Goal: Task Accomplishment & Management: Use online tool/utility

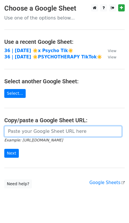
click at [34, 132] on input "url" at bounding box center [63, 131] width 118 height 11
paste input "https://docs.google.com/spreadsheets/d/1_IA1pR4C63HES6t-LdZUi1k56fv18kUCOK-fU7a…"
type input "https://docs.google.com/spreadsheets/d/1_IA1pR4C63HES6t-LdZUi1k56fv18kUCOK-fU7a…"
click at [4, 149] on input "Next" at bounding box center [11, 153] width 15 height 9
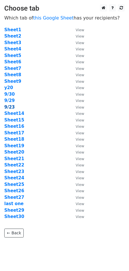
click at [7, 107] on strong "9/23" at bounding box center [9, 106] width 11 height 5
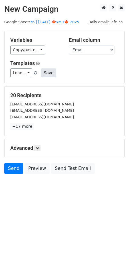
click at [48, 69] on button "Save" at bounding box center [48, 72] width 15 height 9
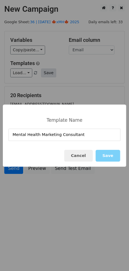
type input "Mental Health Marketing Consultant"
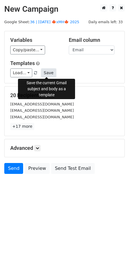
click at [46, 72] on button "Save" at bounding box center [48, 72] width 15 height 9
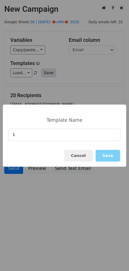
type input "1"
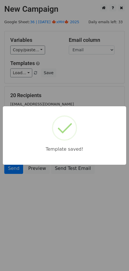
drag, startPoint x: 67, startPoint y: 92, endPoint x: 65, endPoint y: 97, distance: 5.3
click at [67, 92] on div "Template saved!" at bounding box center [64, 135] width 129 height 271
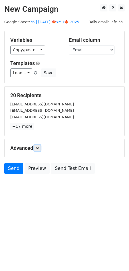
drag, startPoint x: 35, startPoint y: 146, endPoint x: 42, endPoint y: 153, distance: 9.3
click at [36, 146] on link at bounding box center [37, 148] width 6 height 6
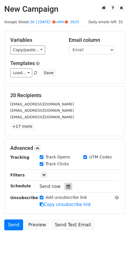
click at [67, 186] on icon at bounding box center [69, 186] width 4 height 4
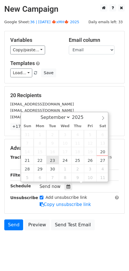
type input "2025-09-23 12:00"
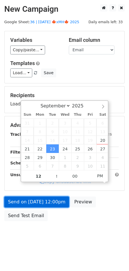
click at [50, 200] on link "Send on Sep 23 at 12:00pm" at bounding box center [36, 201] width 65 height 11
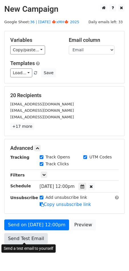
click at [27, 236] on link "Send Test Email" at bounding box center [25, 238] width 43 height 11
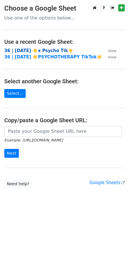
click at [38, 49] on strong "36 | SEPT 4 ☀️x Psycho Tik☀️" at bounding box center [38, 50] width 69 height 5
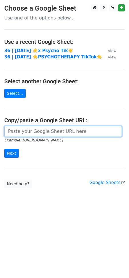
click at [47, 133] on input "url" at bounding box center [63, 131] width 118 height 11
paste input "Lorem {{Ipsu}}, Do sita co Adipi, eli S doei tem (incidi utlabo etdolorem ali e…"
click at [4, 149] on input "Next" at bounding box center [11, 153] width 15 height 9
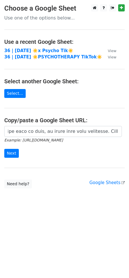
scroll to position [0, 0]
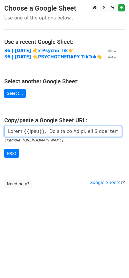
paste input "https://docs.google.com/spreadsheets/d/1_IA1pR4C63HES6t-LdZUi1k56fv18kUCOK-fU7a…"
type input "https://docs.google.com/spreadsheets/d/1_IA1pR4C63HES6t-LdZUi1k56fv18kUCOK-fU7a…"
click at [4, 149] on input "Next" at bounding box center [11, 153] width 15 height 9
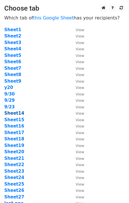
click at [11, 111] on strong "Sheet14" at bounding box center [14, 113] width 20 height 5
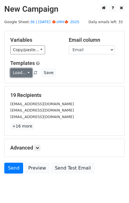
click at [25, 70] on link "Load..." at bounding box center [21, 72] width 22 height 9
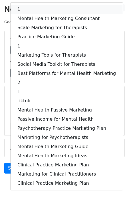
drag, startPoint x: 35, startPoint y: 11, endPoint x: 33, endPoint y: 21, distance: 10.8
click at [35, 11] on link "1" at bounding box center [67, 9] width 112 height 9
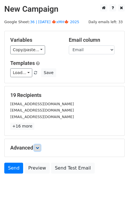
click at [37, 147] on icon at bounding box center [37, 147] width 3 height 3
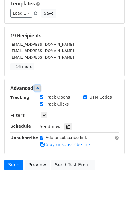
scroll to position [74, 0]
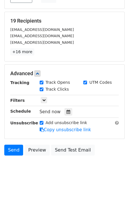
click at [66, 106] on div "Tracking Track Opens UTM Codes Track Clicks Filters Only include spreadsheet ro…" at bounding box center [64, 106] width 109 height 53
click at [67, 111] on icon at bounding box center [69, 112] width 4 height 4
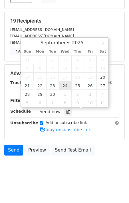
type input "2025-09-24 12:00"
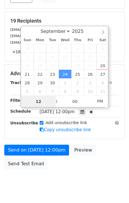
scroll to position [65, 0]
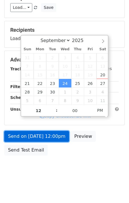
click at [56, 131] on link "Send on Sep 24 at 12:00pm" at bounding box center [36, 136] width 65 height 11
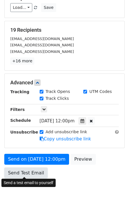
click at [21, 172] on link "Send Test Email" at bounding box center [25, 173] width 43 height 11
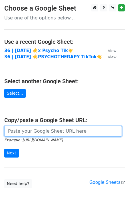
click at [28, 130] on input "url" at bounding box center [63, 131] width 118 height 11
paste input "[URL][DOMAIN_NAME]"
type input "[URL][DOMAIN_NAME]"
click at [4, 149] on input "Next" at bounding box center [11, 153] width 15 height 9
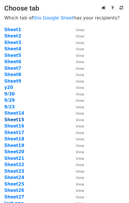
click at [16, 120] on strong "Sheet15" at bounding box center [14, 119] width 20 height 5
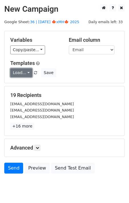
click at [21, 70] on link "Load..." at bounding box center [21, 72] width 22 height 9
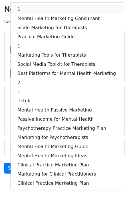
click at [51, 7] on link "1" at bounding box center [67, 9] width 112 height 9
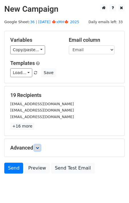
click at [39, 146] on icon at bounding box center [37, 147] width 3 height 3
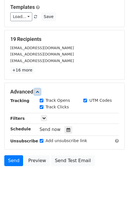
scroll to position [74, 0]
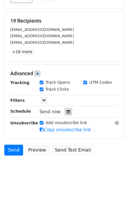
click at [65, 110] on div at bounding box center [69, 111] width 8 height 7
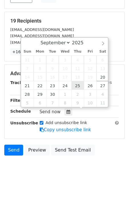
type input "2025-09-25 12:00"
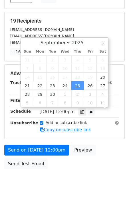
scroll to position [65, 0]
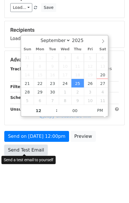
click at [36, 148] on link "Send Test Email" at bounding box center [25, 150] width 43 height 11
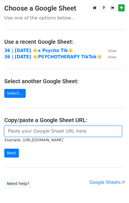
click at [41, 130] on input "url" at bounding box center [63, 131] width 118 height 11
paste input "[URL][DOMAIN_NAME]"
type input "[URL][DOMAIN_NAME]"
click at [4, 149] on input "Next" at bounding box center [11, 153] width 15 height 9
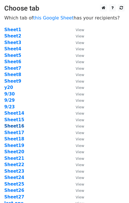
click at [16, 127] on strong "Sheet16" at bounding box center [14, 126] width 20 height 5
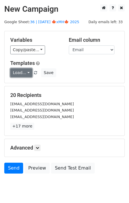
click at [17, 70] on link "Load..." at bounding box center [21, 72] width 22 height 9
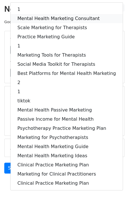
click at [51, 15] on link "Mental Health Marketing Consultant" at bounding box center [67, 18] width 112 height 9
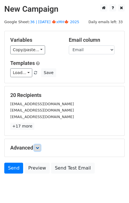
click at [39, 148] on icon at bounding box center [37, 147] width 3 height 3
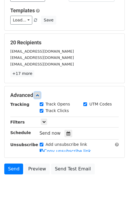
scroll to position [74, 0]
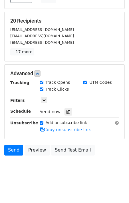
click at [61, 113] on div "Send now" at bounding box center [73, 112] width 67 height 8
click at [68, 111] on div at bounding box center [69, 111] width 8 height 7
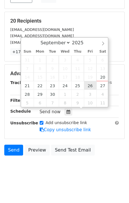
type input "[DATE] 12:00"
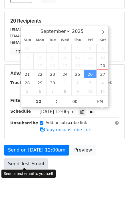
click at [24, 160] on link "Send Test Email" at bounding box center [25, 163] width 43 height 11
